Goal: Task Accomplishment & Management: Use online tool/utility

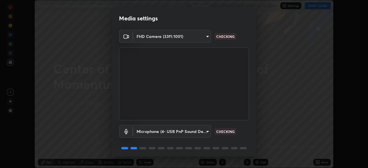
scroll to position [20, 0]
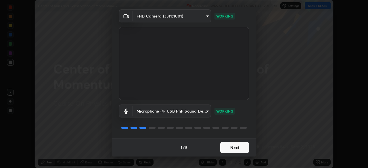
click at [238, 149] on button "Next" at bounding box center [234, 148] width 29 height 12
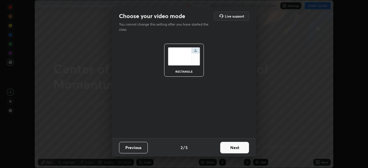
click at [237, 152] on button "Next" at bounding box center [234, 148] width 29 height 12
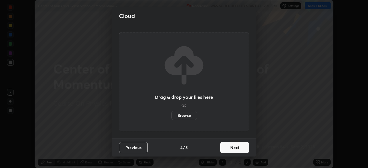
click at [242, 151] on button "Next" at bounding box center [234, 148] width 29 height 12
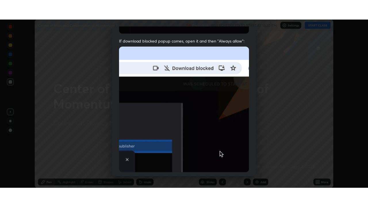
scroll to position [138, 0]
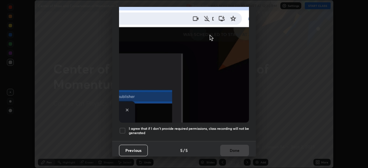
click at [237, 127] on h5 "I agree that if I don't provide required permissions, class recording will not …" at bounding box center [189, 131] width 120 height 9
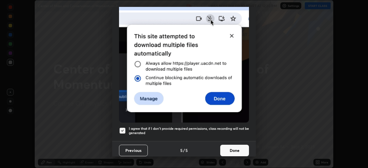
click at [237, 148] on button "Done" at bounding box center [234, 151] width 29 height 12
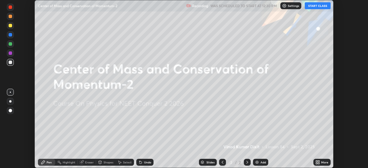
click at [321, 7] on button "START CLASS" at bounding box center [318, 5] width 26 height 7
click at [317, 162] on icon at bounding box center [316, 161] width 1 height 1
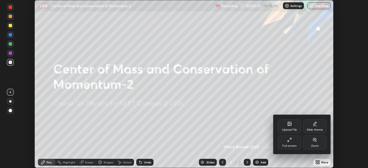
click at [293, 145] on div "Full screen" at bounding box center [289, 146] width 14 height 3
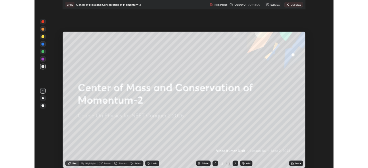
scroll to position [207, 368]
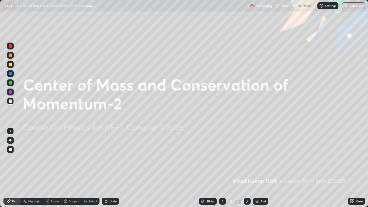
click at [262, 168] on div "Add" at bounding box center [263, 201] width 5 height 3
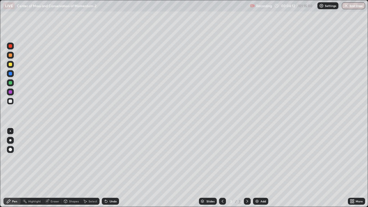
click at [11, 65] on div at bounding box center [10, 64] width 3 height 3
click at [74, 168] on div "Shapes" at bounding box center [74, 201] width 10 height 3
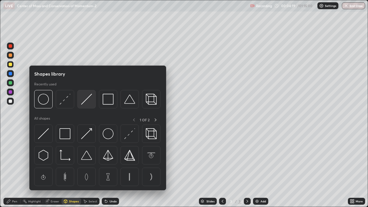
click at [86, 102] on img at bounding box center [86, 99] width 11 height 11
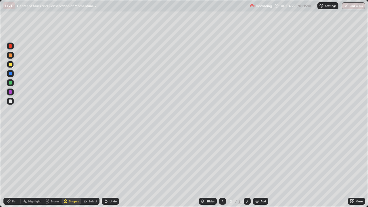
click at [11, 84] on div at bounding box center [10, 82] width 3 height 3
click at [13, 168] on div "Pen" at bounding box center [14, 201] width 5 height 3
click at [73, 168] on div "Shapes" at bounding box center [74, 201] width 10 height 3
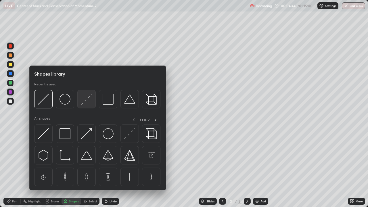
click at [88, 104] on img at bounding box center [86, 99] width 11 height 11
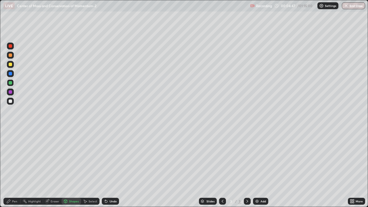
click at [72, 168] on div "Shapes" at bounding box center [74, 201] width 10 height 3
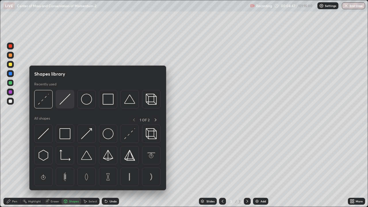
click at [66, 102] on img at bounding box center [65, 99] width 11 height 11
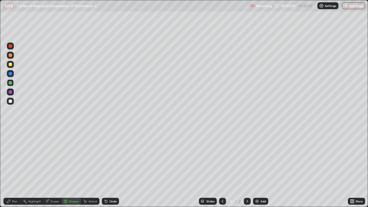
click at [11, 66] on div at bounding box center [10, 64] width 3 height 3
click at [12, 168] on div "Pen" at bounding box center [14, 201] width 5 height 3
click at [262, 168] on div "Add" at bounding box center [263, 201] width 5 height 3
click at [71, 168] on div "Shapes" at bounding box center [74, 201] width 10 height 3
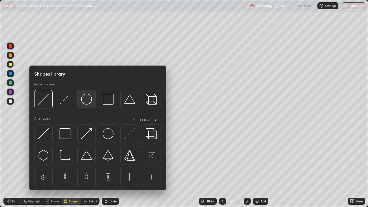
click at [87, 102] on img at bounding box center [86, 99] width 11 height 11
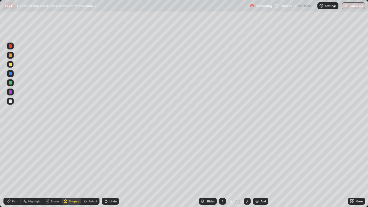
click at [54, 168] on div "Eraser" at bounding box center [55, 201] width 9 height 3
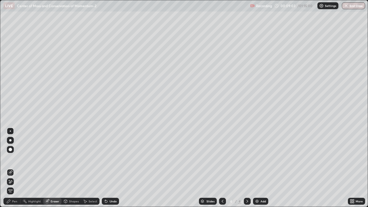
click at [77, 168] on div "Shapes" at bounding box center [72, 201] width 20 height 7
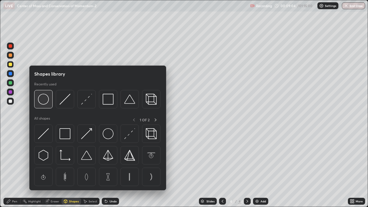
click at [46, 104] on img at bounding box center [43, 99] width 11 height 11
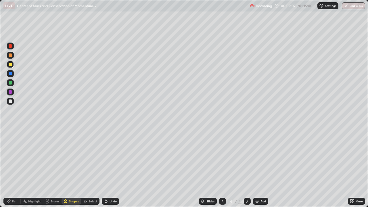
click at [75, 168] on div "Shapes" at bounding box center [74, 201] width 10 height 3
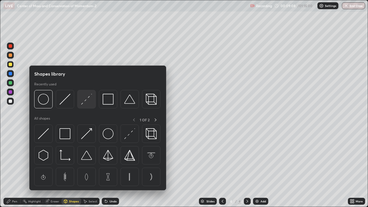
click at [85, 102] on img at bounding box center [86, 99] width 11 height 11
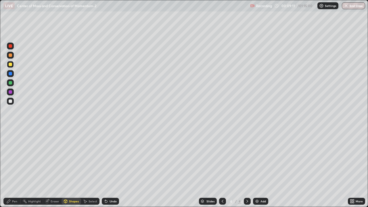
click at [55, 168] on div "Eraser" at bounding box center [55, 201] width 9 height 3
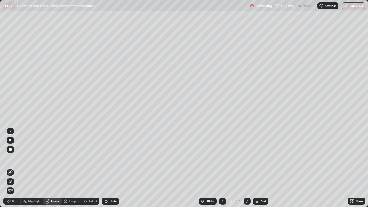
click at [69, 168] on div "Shapes" at bounding box center [74, 201] width 10 height 3
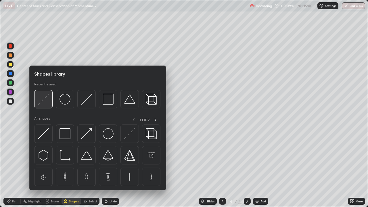
click at [45, 102] on img at bounding box center [43, 99] width 11 height 11
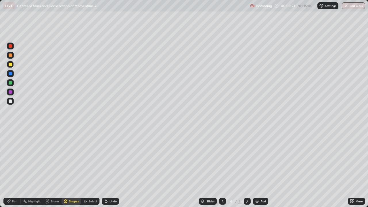
click at [14, 168] on div "Pen" at bounding box center [14, 201] width 5 height 3
click at [13, 83] on div at bounding box center [10, 82] width 7 height 7
click at [13, 66] on div at bounding box center [10, 64] width 7 height 7
click at [11, 103] on div at bounding box center [10, 101] width 7 height 7
click at [10, 65] on div at bounding box center [10, 64] width 3 height 3
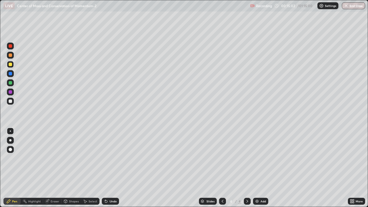
click at [264, 168] on div "Add" at bounding box center [263, 201] width 5 height 3
click at [11, 102] on div at bounding box center [10, 101] width 3 height 3
click at [259, 168] on img at bounding box center [257, 201] width 5 height 5
click at [70, 168] on div "Shapes" at bounding box center [74, 201] width 10 height 3
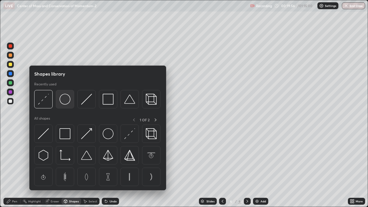
click at [68, 103] on img at bounding box center [65, 99] width 11 height 11
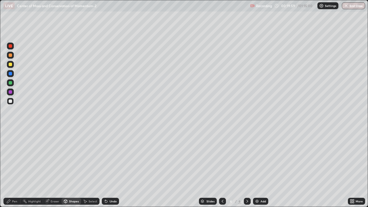
click at [73, 168] on div "Shapes" at bounding box center [74, 201] width 10 height 3
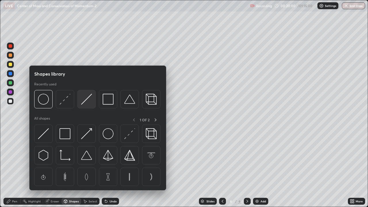
click at [85, 100] on img at bounding box center [86, 99] width 11 height 11
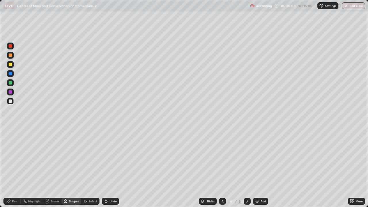
click at [14, 168] on div "Pen" at bounding box center [14, 201] width 5 height 3
click at [72, 168] on div "Shapes" at bounding box center [74, 201] width 10 height 3
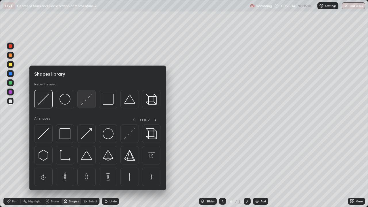
click at [87, 100] on img at bounding box center [86, 99] width 11 height 11
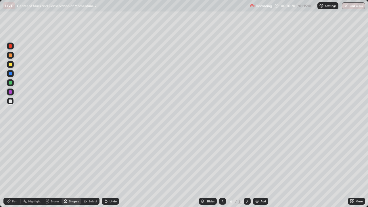
click at [14, 168] on div "Pen" at bounding box center [14, 201] width 5 height 3
click at [12, 66] on div at bounding box center [10, 64] width 7 height 7
click at [74, 168] on div "Shapes" at bounding box center [74, 201] width 10 height 3
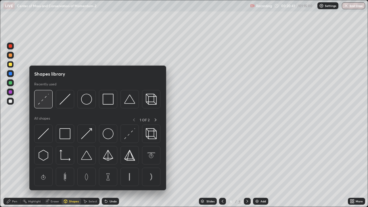
click at [47, 103] on img at bounding box center [43, 99] width 11 height 11
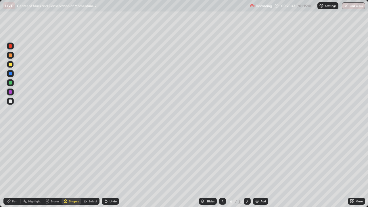
click at [17, 168] on div "Pen" at bounding box center [11, 201] width 17 height 7
click at [53, 168] on div "Eraser" at bounding box center [55, 201] width 9 height 3
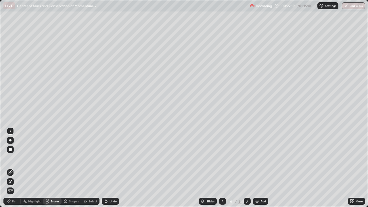
click at [17, 168] on div "Pen" at bounding box center [14, 201] width 5 height 3
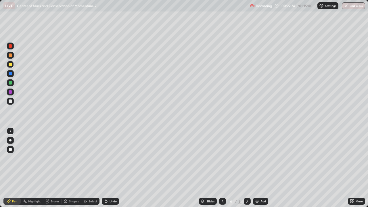
click at [54, 168] on div "Eraser" at bounding box center [55, 201] width 9 height 3
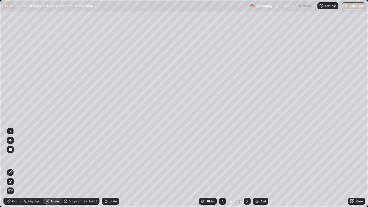
click at [16, 168] on div "Pen" at bounding box center [14, 201] width 5 height 3
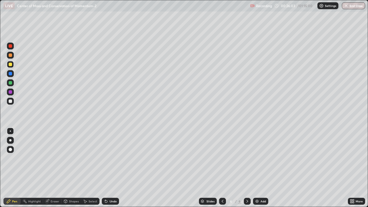
click at [264, 168] on div "Add" at bounding box center [263, 201] width 5 height 3
click at [74, 168] on div "Shapes" at bounding box center [74, 201] width 10 height 3
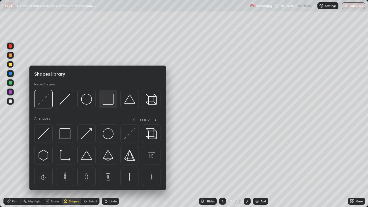
click at [109, 106] on div at bounding box center [108, 99] width 18 height 18
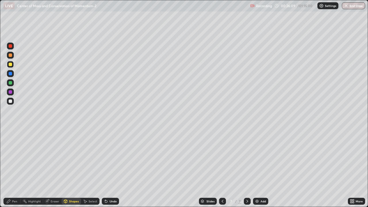
click at [73, 168] on div "Shapes" at bounding box center [74, 201] width 10 height 3
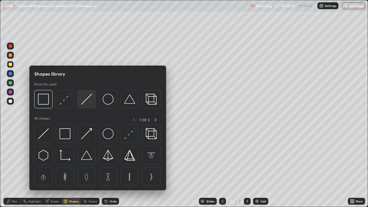
click at [86, 102] on img at bounding box center [86, 99] width 11 height 11
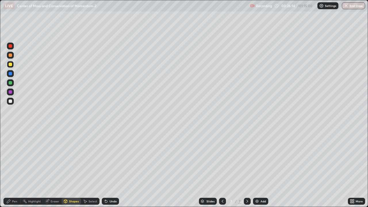
click at [16, 168] on div "Pen" at bounding box center [14, 201] width 5 height 3
click at [72, 168] on div "Shapes" at bounding box center [74, 201] width 10 height 3
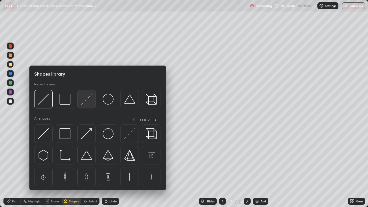
click at [87, 102] on img at bounding box center [86, 99] width 11 height 11
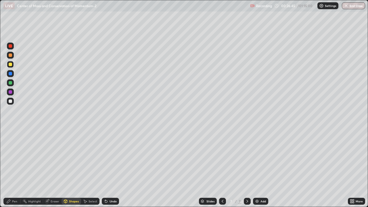
click at [12, 168] on div "Pen" at bounding box center [11, 201] width 17 height 7
click at [12, 102] on div at bounding box center [10, 101] width 3 height 3
click at [56, 168] on div "Eraser" at bounding box center [55, 201] width 9 height 3
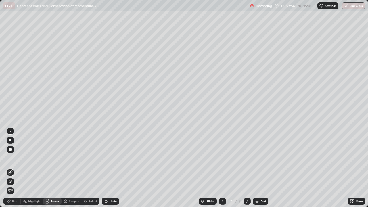
click at [15, 168] on div "Pen" at bounding box center [14, 201] width 5 height 3
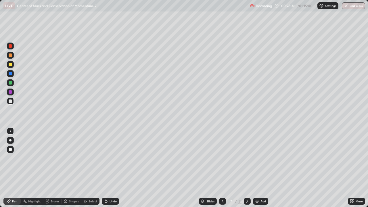
click at [54, 168] on div "Eraser" at bounding box center [55, 201] width 9 height 3
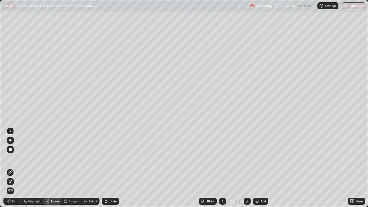
click at [15, 168] on div "Pen" at bounding box center [14, 201] width 5 height 3
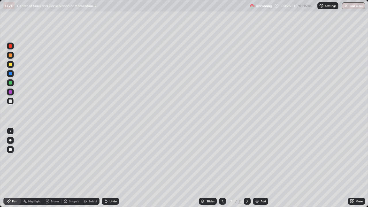
click at [12, 65] on div at bounding box center [10, 64] width 3 height 3
click at [263, 168] on div "Add" at bounding box center [263, 201] width 5 height 3
click at [10, 102] on div at bounding box center [10, 101] width 3 height 3
click at [261, 168] on div "Add" at bounding box center [263, 201] width 5 height 3
click at [12, 65] on div at bounding box center [10, 64] width 3 height 3
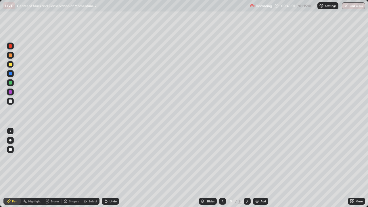
click at [261, 168] on div "Add" at bounding box center [263, 201] width 5 height 3
click at [51, 168] on div "Eraser" at bounding box center [55, 201] width 9 height 3
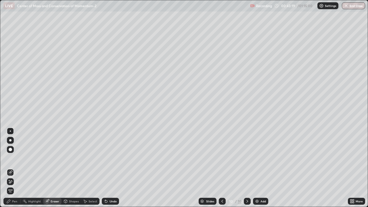
click at [15, 168] on div "Pen" at bounding box center [14, 201] width 5 height 3
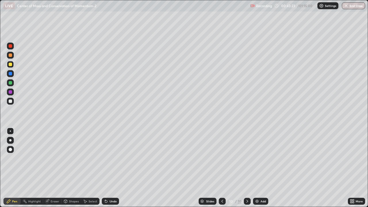
click at [58, 168] on div "Eraser" at bounding box center [55, 201] width 9 height 3
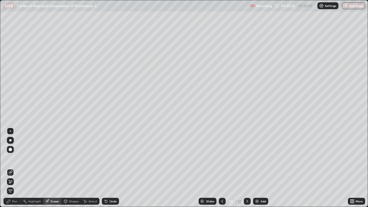
click at [14, 168] on div "Pen" at bounding box center [14, 201] width 5 height 3
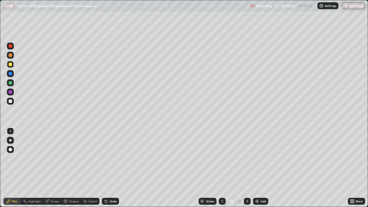
click at [55, 168] on div "Eraser" at bounding box center [55, 201] width 9 height 3
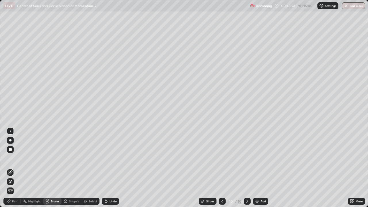
click at [15, 168] on div "Pen" at bounding box center [14, 201] width 5 height 3
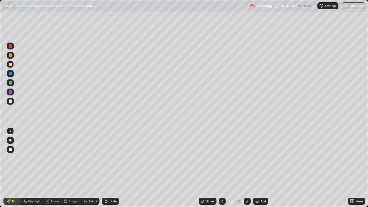
click at [74, 168] on div "Shapes" at bounding box center [74, 201] width 10 height 3
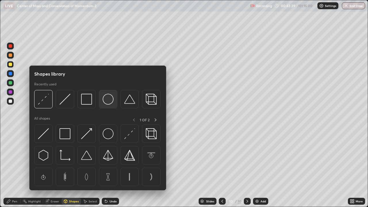
click at [112, 105] on img at bounding box center [108, 99] width 11 height 11
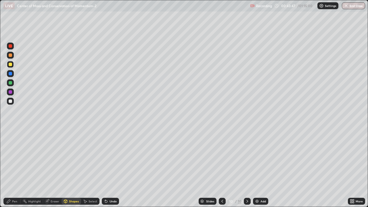
click at [76, 168] on div "Shapes" at bounding box center [74, 201] width 10 height 3
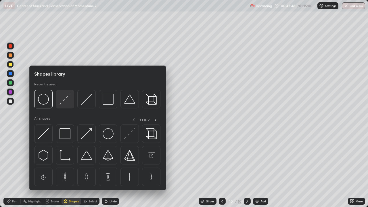
click at [66, 103] on img at bounding box center [65, 99] width 11 height 11
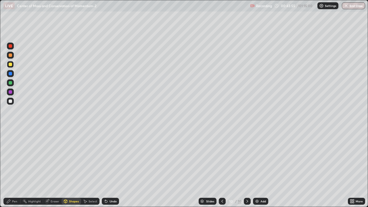
click at [17, 168] on div "Pen" at bounding box center [14, 201] width 5 height 3
click at [12, 101] on div at bounding box center [10, 101] width 3 height 3
click at [11, 83] on div at bounding box center [10, 82] width 3 height 3
click at [260, 168] on div "Add" at bounding box center [260, 201] width 15 height 7
click at [12, 66] on div at bounding box center [10, 64] width 7 height 7
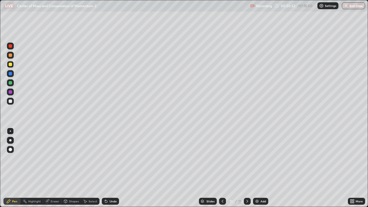
click at [223, 168] on icon at bounding box center [222, 201] width 5 height 5
click at [247, 168] on icon at bounding box center [247, 201] width 5 height 5
click at [261, 168] on div "Add" at bounding box center [263, 201] width 5 height 3
click at [219, 168] on div at bounding box center [222, 201] width 7 height 7
click at [247, 168] on icon at bounding box center [247, 201] width 5 height 5
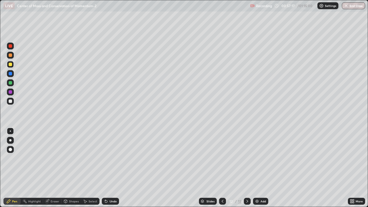
click at [259, 168] on img at bounding box center [257, 201] width 5 height 5
click at [76, 168] on div "Shapes" at bounding box center [72, 201] width 20 height 7
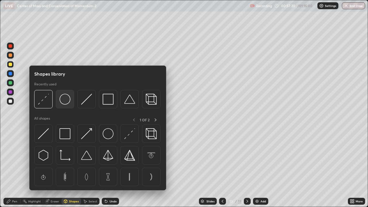
click at [68, 100] on img at bounding box center [65, 99] width 11 height 11
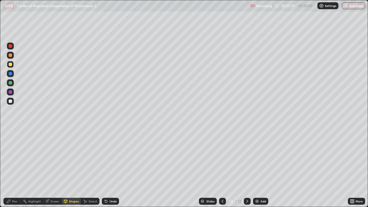
click at [17, 168] on div "Pen" at bounding box center [14, 201] width 5 height 3
click at [75, 168] on div "Shapes" at bounding box center [72, 201] width 20 height 7
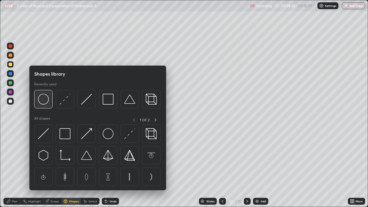
click at [47, 104] on img at bounding box center [43, 99] width 11 height 11
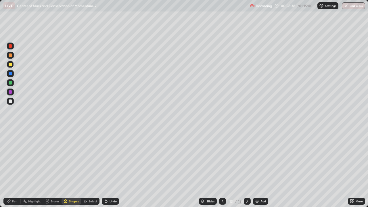
click at [57, 168] on div "Eraser" at bounding box center [55, 201] width 9 height 3
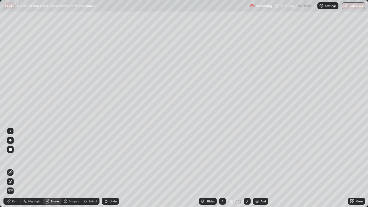
click at [15, 168] on div "Pen" at bounding box center [14, 201] width 5 height 3
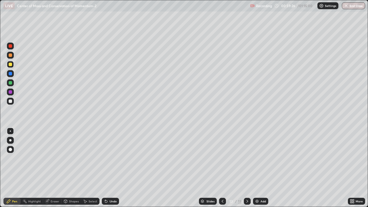
click at [10, 84] on div at bounding box center [10, 82] width 3 height 3
click at [258, 168] on img at bounding box center [257, 201] width 5 height 5
click at [10, 65] on div at bounding box center [10, 64] width 3 height 3
click at [12, 85] on div at bounding box center [10, 82] width 7 height 7
click at [264, 168] on div "Add" at bounding box center [263, 201] width 5 height 3
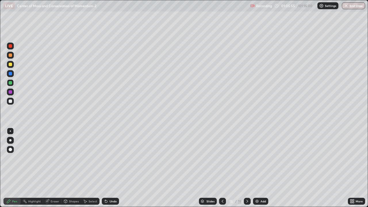
click at [75, 168] on div "Shapes" at bounding box center [74, 201] width 10 height 3
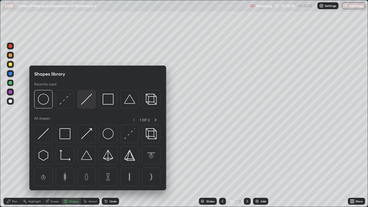
click at [85, 103] on img at bounding box center [86, 99] width 11 height 11
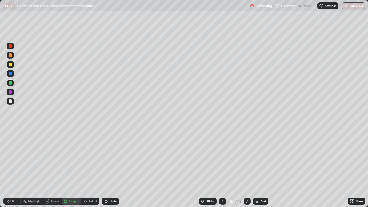
click at [15, 168] on div "Pen" at bounding box center [14, 201] width 5 height 3
click at [14, 101] on div at bounding box center [10, 101] width 7 height 7
click at [355, 5] on button "End Class" at bounding box center [353, 5] width 23 height 7
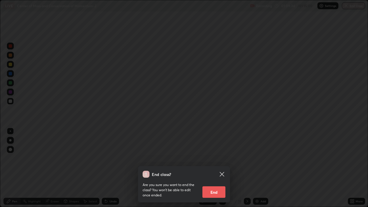
click at [215, 168] on button "End" at bounding box center [213, 192] width 23 height 12
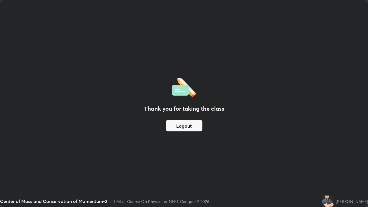
click at [192, 127] on button "Logout" at bounding box center [184, 126] width 37 height 12
click at [189, 127] on button "Logout" at bounding box center [184, 126] width 37 height 12
click at [188, 129] on button "Logout" at bounding box center [184, 126] width 37 height 12
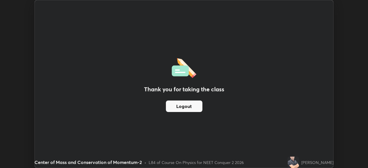
scroll to position [28595, 28395]
